Goal: Transaction & Acquisition: Purchase product/service

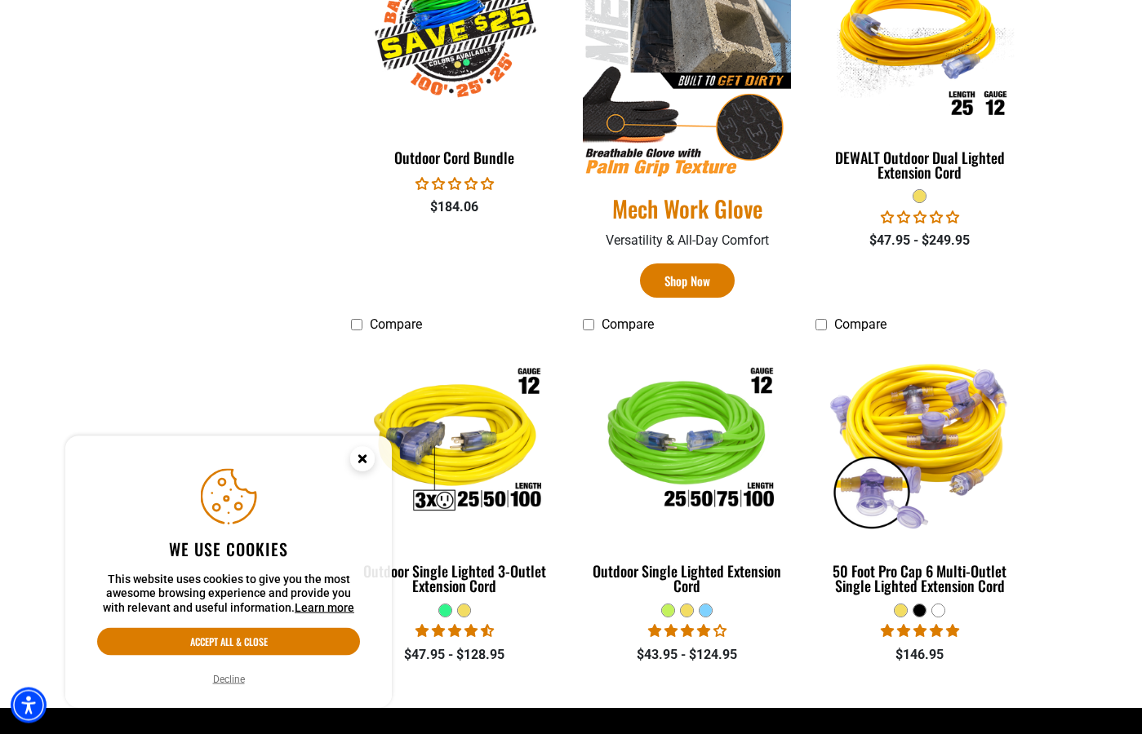
scroll to position [999, 0]
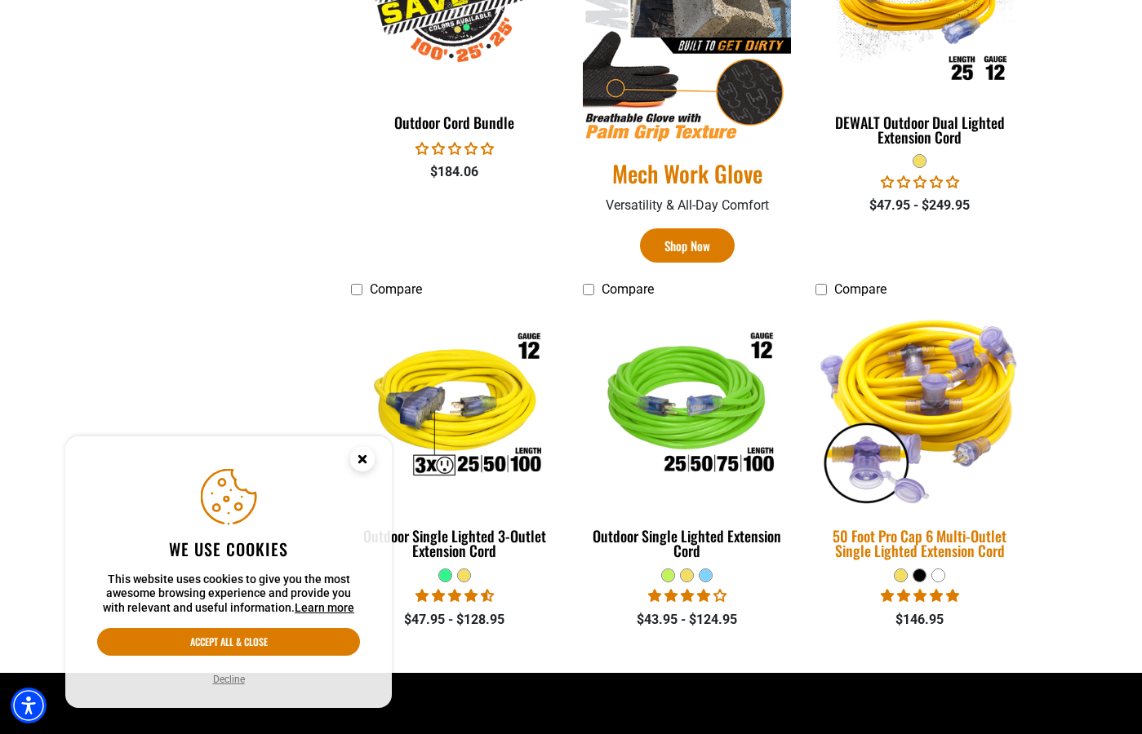
click at [976, 399] on img at bounding box center [919, 407] width 228 height 209
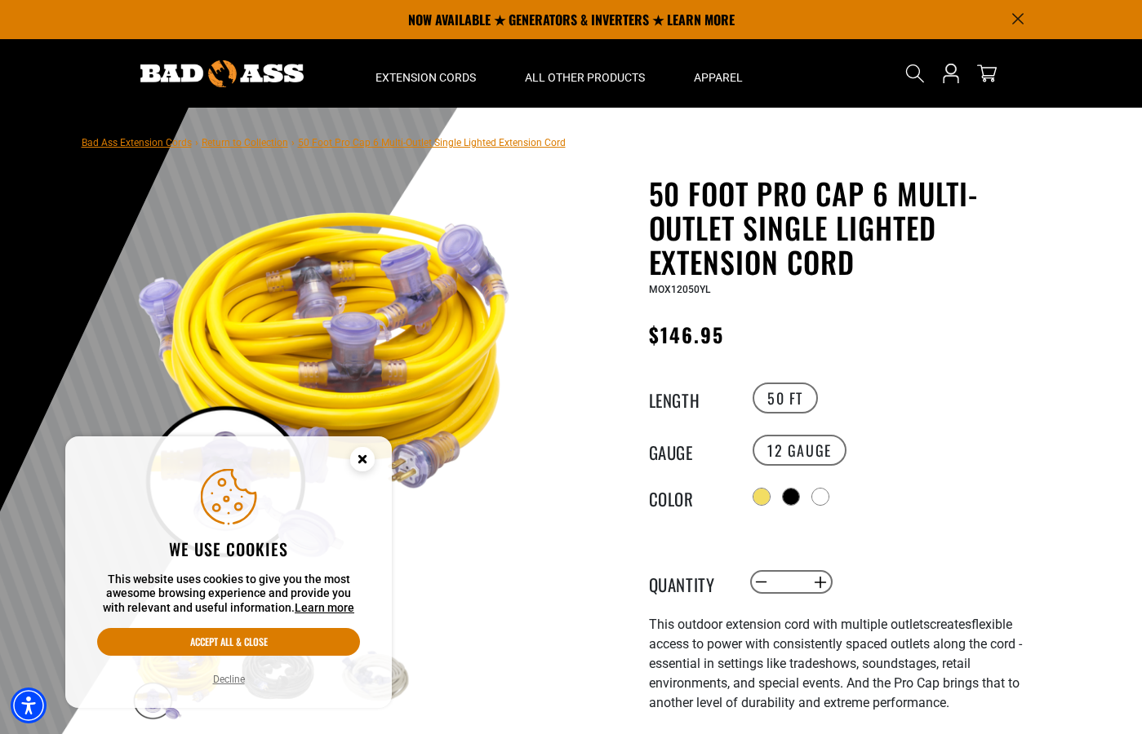
click at [365, 462] on icon "Cookie Consent" at bounding box center [362, 459] width 6 height 6
